Goal: Navigation & Orientation: Find specific page/section

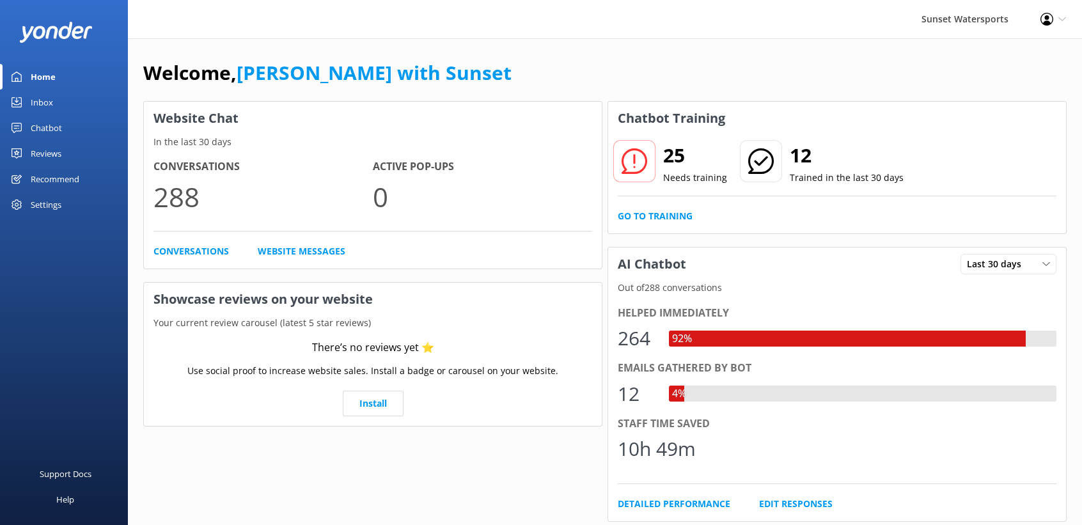
click at [35, 85] on div "Home" at bounding box center [43, 77] width 25 height 26
click at [40, 100] on div "Inbox" at bounding box center [42, 102] width 22 height 26
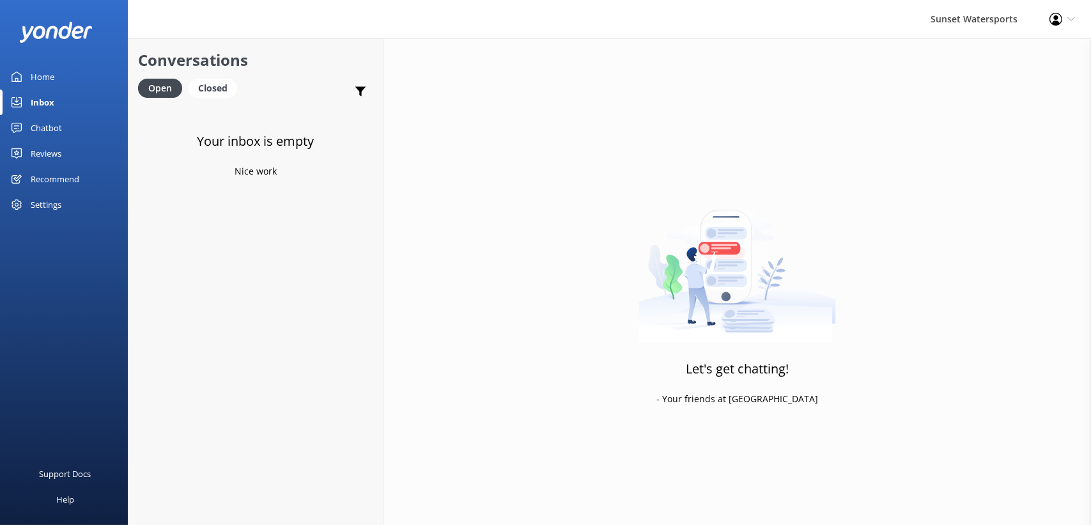
click at [42, 79] on div "Home" at bounding box center [43, 77] width 24 height 26
